Goal: Navigation & Orientation: Find specific page/section

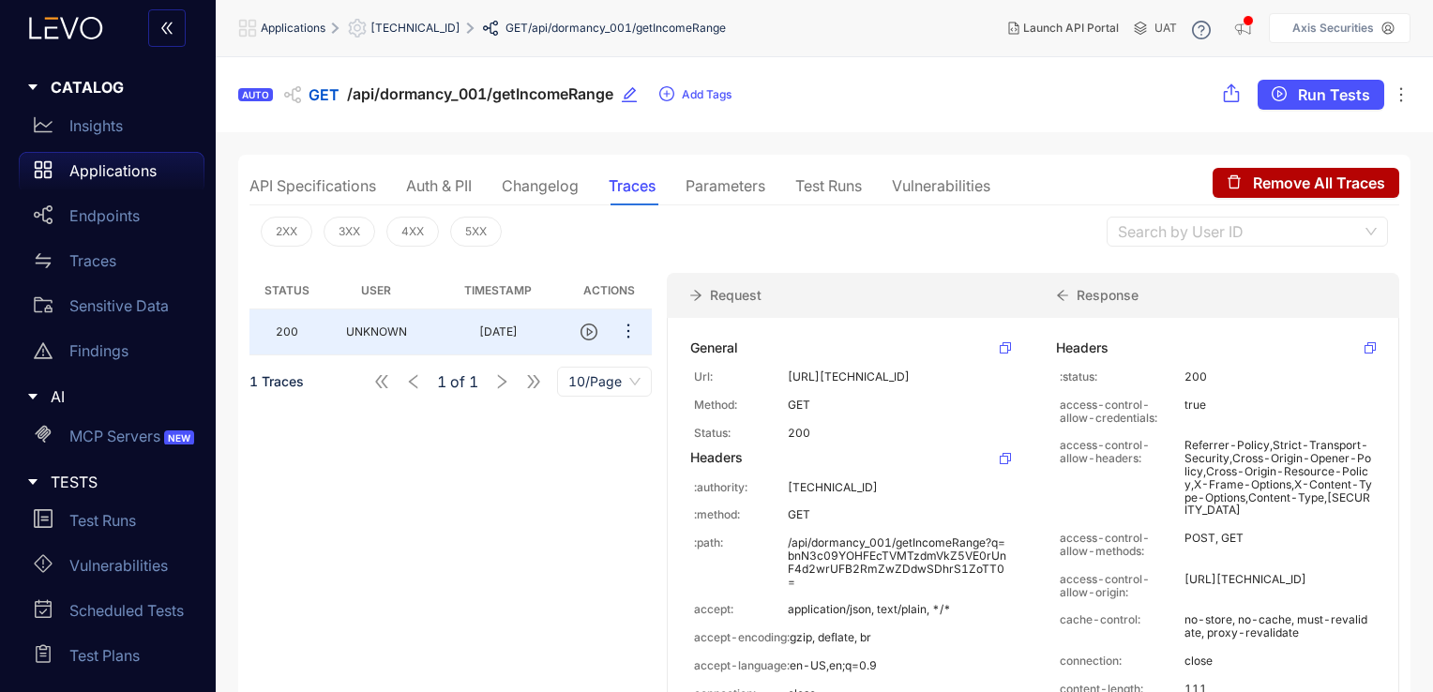
click at [150, 177] on p "Applications" at bounding box center [112, 170] width 87 height 17
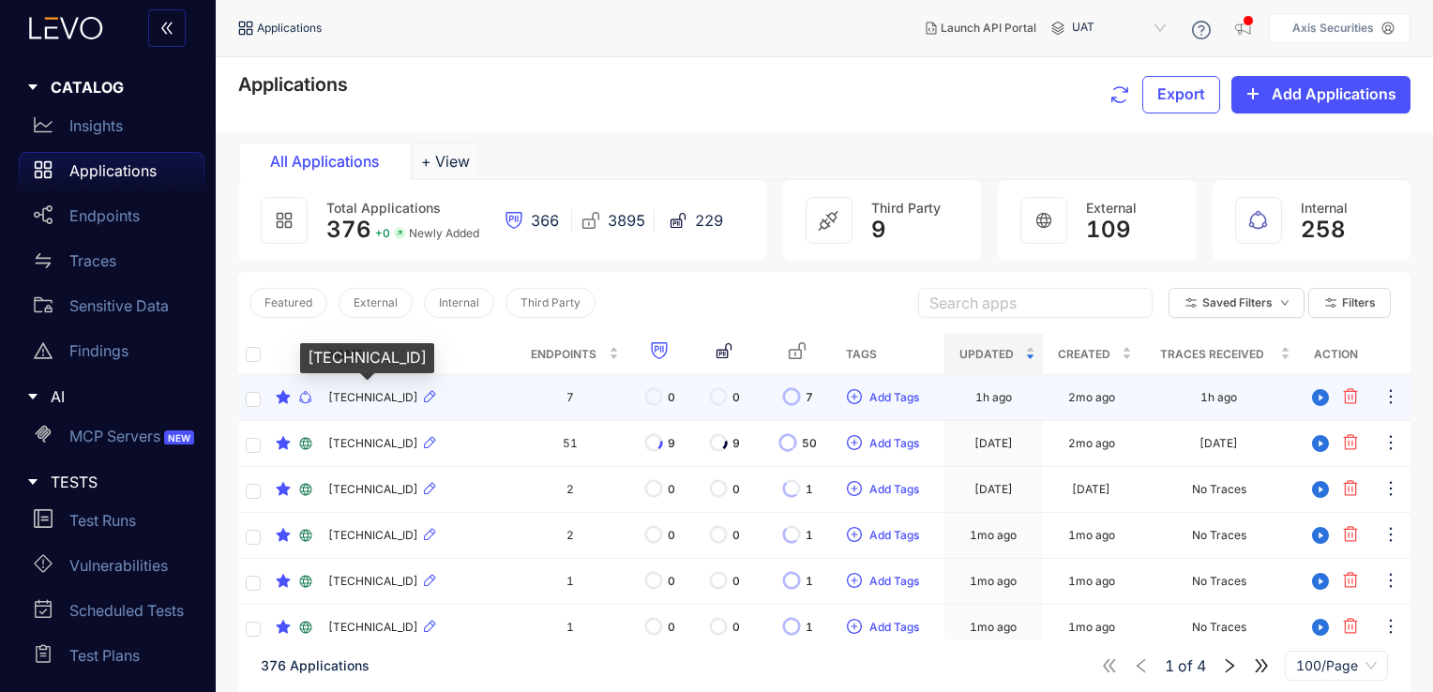
click at [397, 401] on span "[TECHNICAL_ID]" at bounding box center [373, 397] width 90 height 13
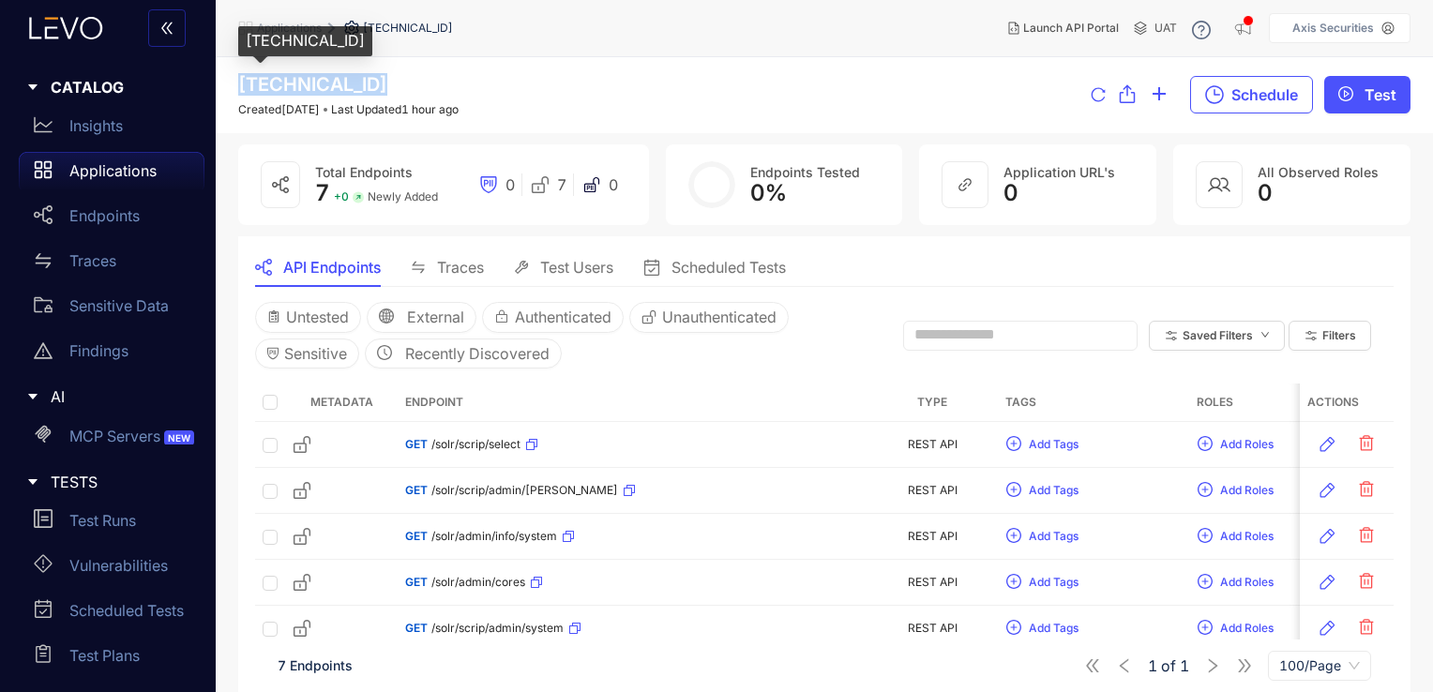
drag, startPoint x: 386, startPoint y: 84, endPoint x: 243, endPoint y: 90, distance: 143.6
click at [243, 90] on span "[TECHNICAL_ID]" at bounding box center [312, 84] width 149 height 23
copy span "[TECHNICAL_ID]"
click at [147, 123] on div "Insights" at bounding box center [112, 126] width 186 height 38
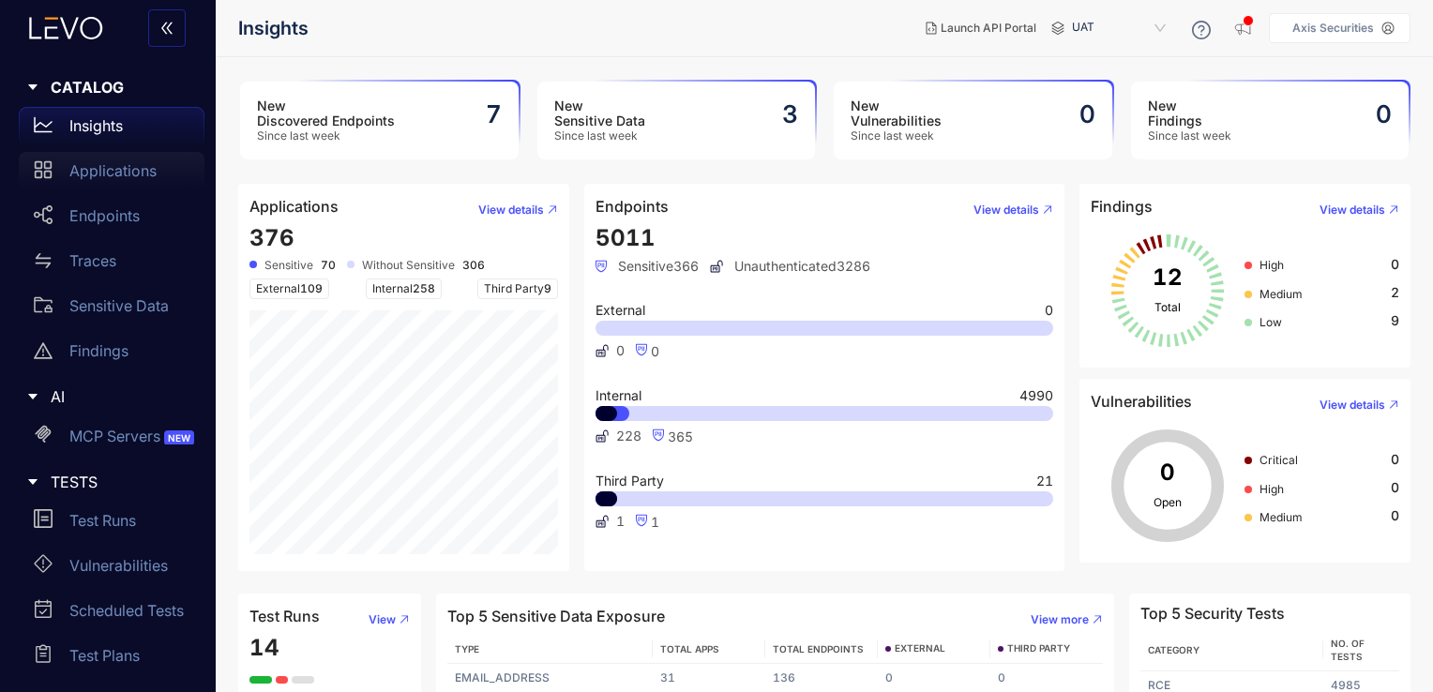
click at [132, 182] on div "Applications" at bounding box center [112, 171] width 186 height 38
